Goal: Transaction & Acquisition: Purchase product/service

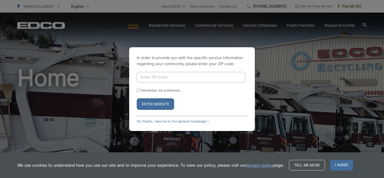
click at [154, 79] on input "Enter ZIP Code" at bounding box center [191, 77] width 108 height 11
click at [182, 121] on link "No thanks, take me to the general homepage >" at bounding box center [173, 121] width 72 height 4
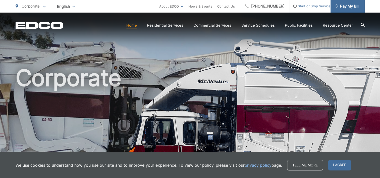
click at [354, 2] on link "Pay My Bill" at bounding box center [347, 6] width 34 height 13
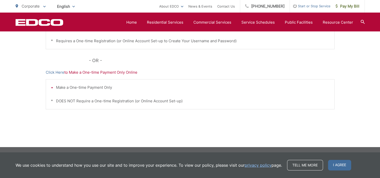
scroll to position [104, 0]
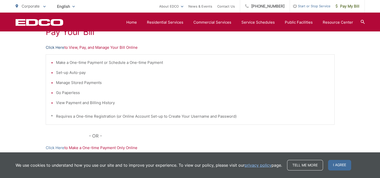
click at [60, 47] on link "Click Here" at bounding box center [55, 47] width 19 height 6
click at [125, 47] on p "Click Here to View, Pay, and Manage Your Bill Online" at bounding box center [190, 47] width 289 height 6
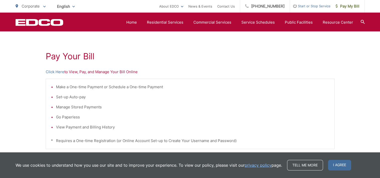
scroll to position [53, 0]
